Goal: Task Accomplishment & Management: Manage account settings

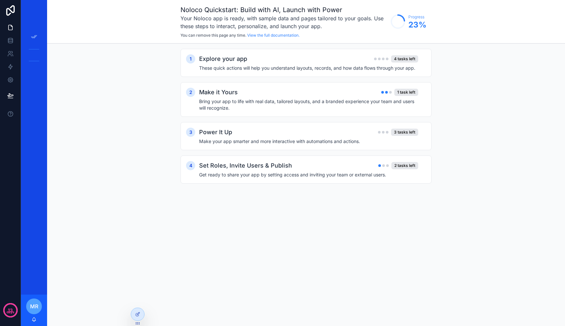
click at [36, 20] on div "scrollable content" at bounding box center [34, 13] width 26 height 26
click at [36, 13] on link "scrollable content" at bounding box center [34, 13] width 18 height 10
click at [37, 36] on icon "scrollable content" at bounding box center [34, 36] width 7 height 7
click at [34, 307] on span "MR" at bounding box center [34, 306] width 8 height 8
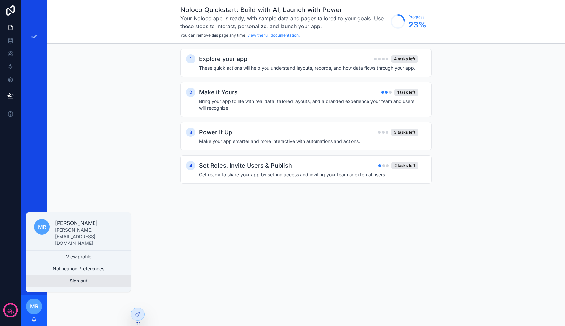
click at [64, 285] on button "Sign out" at bounding box center [78, 281] width 105 height 12
